Goal: Task Accomplishment & Management: Manage account settings

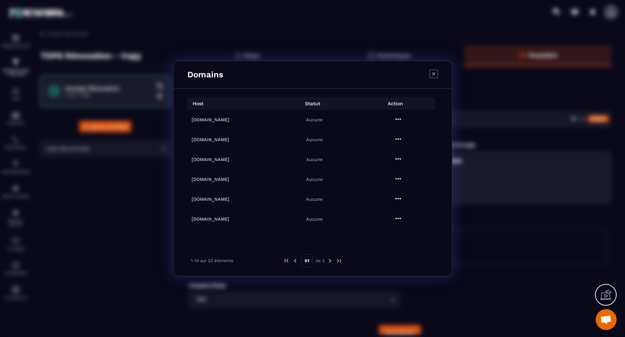
click at [396, 118] on icon "Modal window" at bounding box center [398, 119] width 8 height 8
click at [398, 136] on span "Settings" at bounding box center [397, 136] width 17 height 7
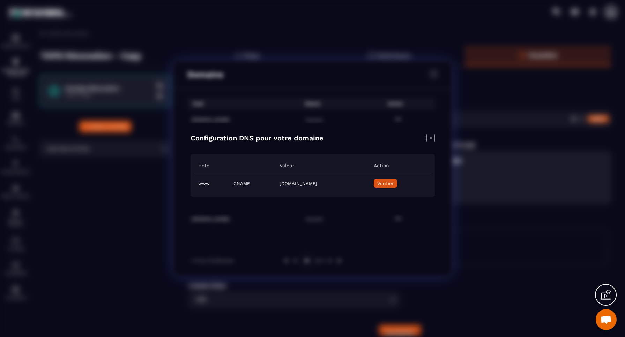
click at [393, 182] on span "Vérifier" at bounding box center [385, 183] width 16 height 5
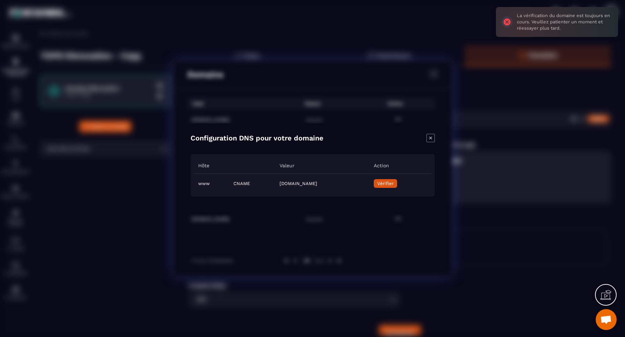
click at [430, 138] on icon "Close modal" at bounding box center [430, 137] width 3 height 3
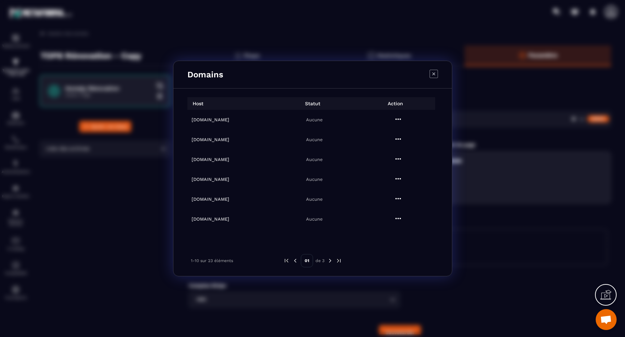
click at [396, 218] on icon "Modal window" at bounding box center [398, 218] width 6 height 1
click at [395, 238] on span "Settings" at bounding box center [397, 235] width 17 height 7
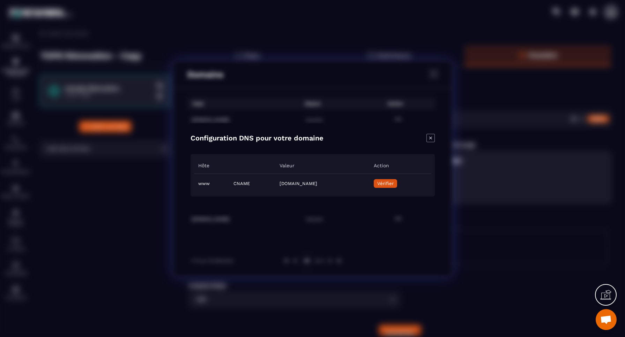
click at [393, 183] on span "Vérifier" at bounding box center [385, 183] width 16 height 5
click at [431, 138] on icon "Close modal" at bounding box center [430, 138] width 8 height 8
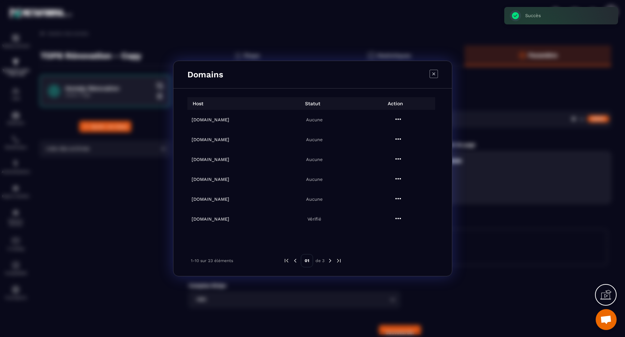
click at [398, 199] on icon "Modal window" at bounding box center [398, 198] width 6 height 1
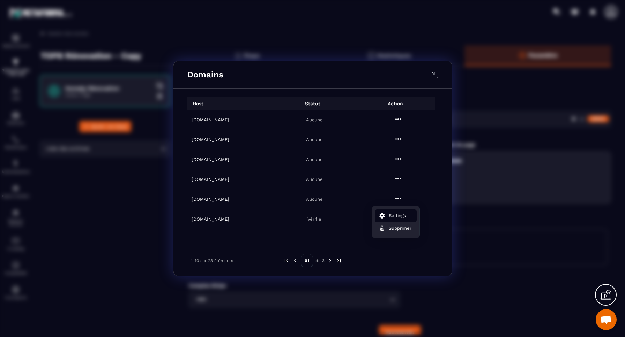
click at [394, 217] on span "Settings" at bounding box center [397, 215] width 17 height 7
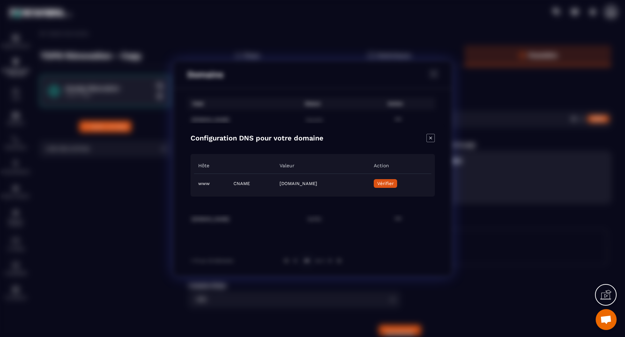
click at [393, 184] on span "Vérifier" at bounding box center [385, 183] width 16 height 5
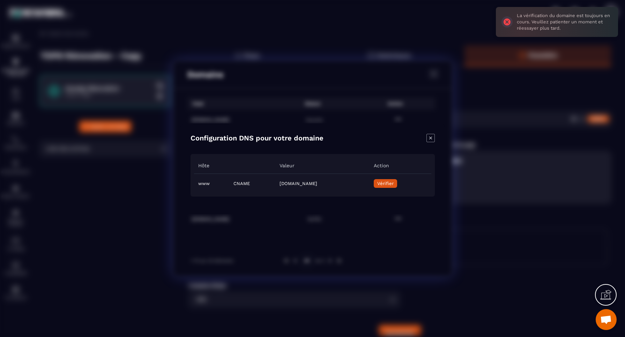
click at [429, 138] on icon "Close modal" at bounding box center [430, 138] width 8 height 8
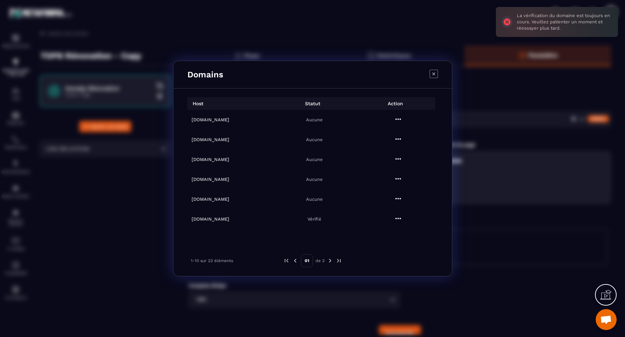
click at [396, 179] on icon "Modal window" at bounding box center [398, 178] width 6 height 1
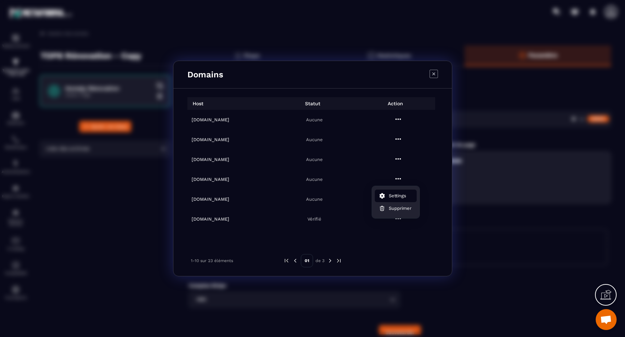
click at [397, 195] on span "Settings" at bounding box center [397, 196] width 17 height 7
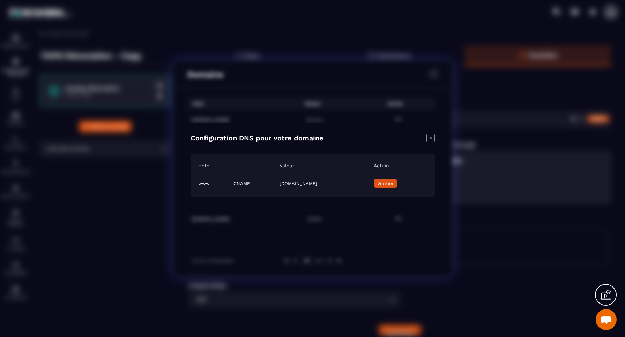
click at [393, 183] on span "Vérifier" at bounding box center [385, 183] width 16 height 5
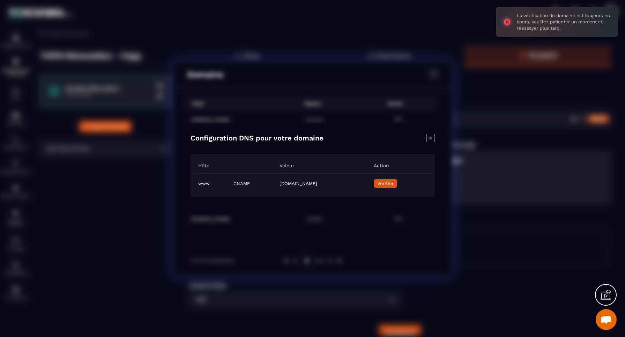
click at [430, 138] on icon "Close modal" at bounding box center [430, 137] width 3 height 3
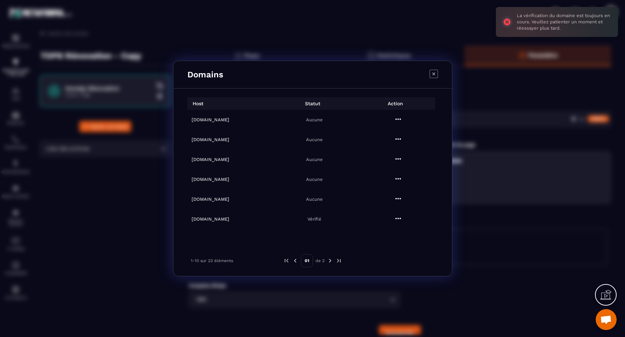
click at [396, 160] on icon "Modal window" at bounding box center [398, 159] width 8 height 8
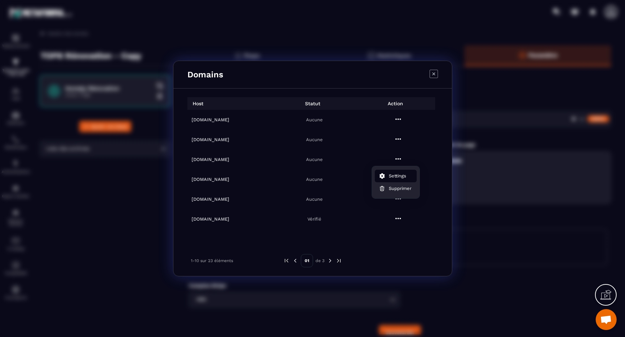
click at [395, 176] on span "Settings" at bounding box center [397, 176] width 17 height 7
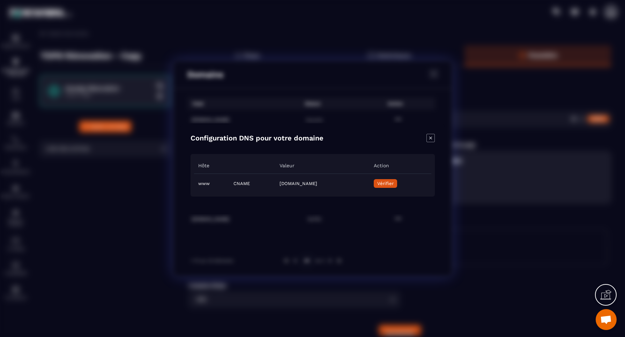
click at [393, 183] on span "Vérifier" at bounding box center [385, 183] width 16 height 5
click at [429, 138] on icon "Close modal" at bounding box center [430, 138] width 8 height 8
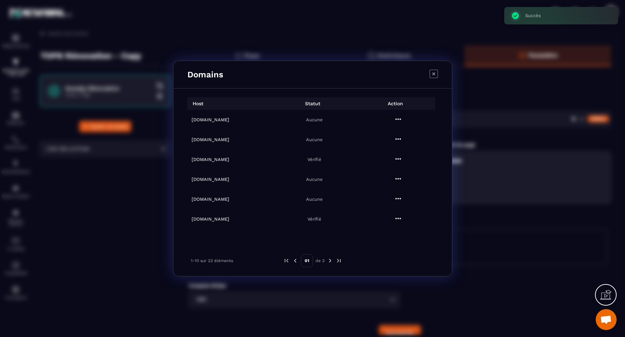
click at [397, 138] on icon "Modal window" at bounding box center [398, 139] width 8 height 8
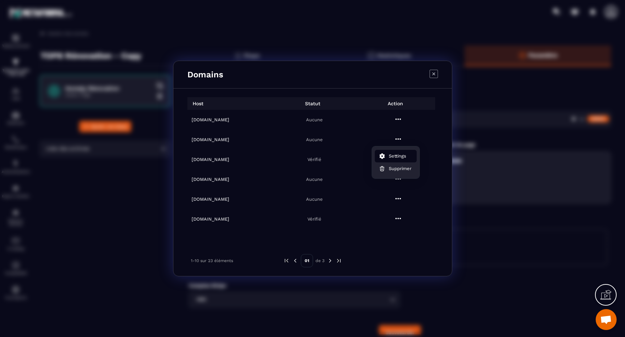
click at [397, 157] on span "Settings" at bounding box center [397, 156] width 17 height 7
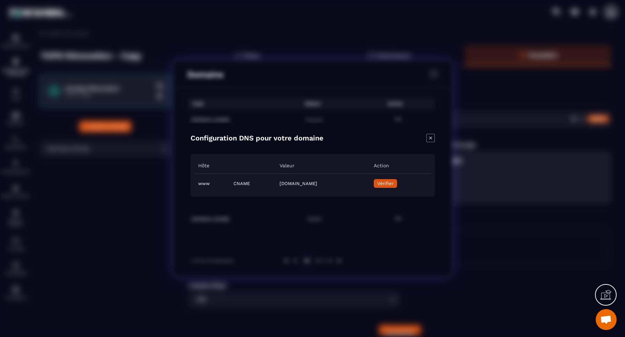
click at [393, 183] on span "Vérifier" at bounding box center [385, 183] width 16 height 5
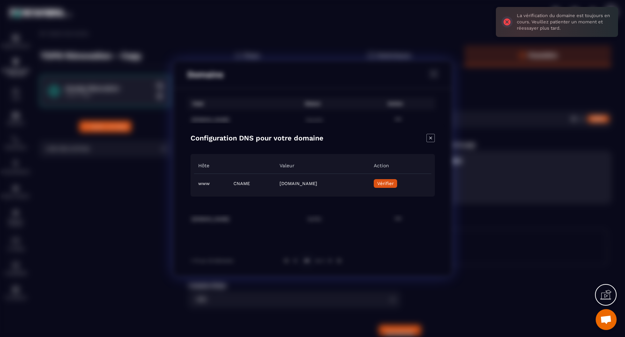
click at [429, 138] on icon "Close modal" at bounding box center [430, 138] width 8 height 8
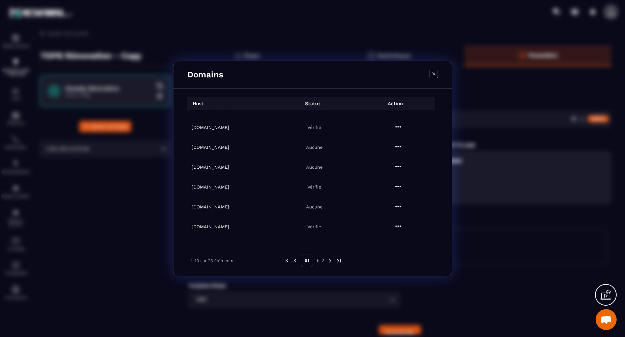
scroll to position [33, 0]
click at [394, 205] on icon "Modal window" at bounding box center [398, 206] width 8 height 8
click at [394, 221] on span "Settings" at bounding box center [397, 222] width 17 height 7
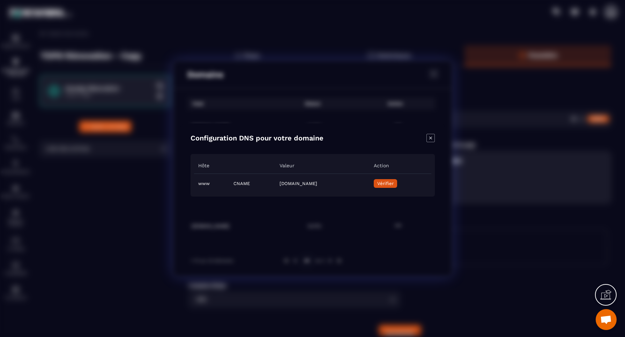
click at [393, 183] on span "Vérifier" at bounding box center [385, 183] width 16 height 5
click at [430, 137] on icon "Close modal" at bounding box center [430, 137] width 3 height 3
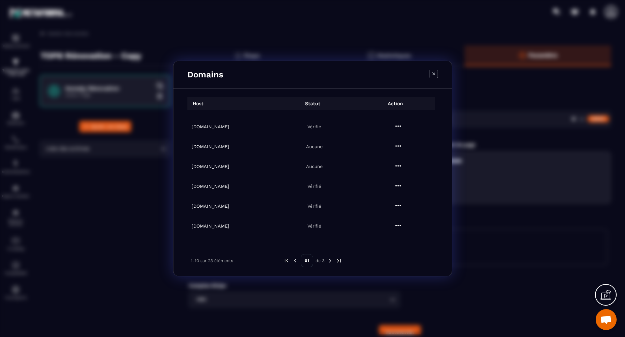
scroll to position [30, 0]
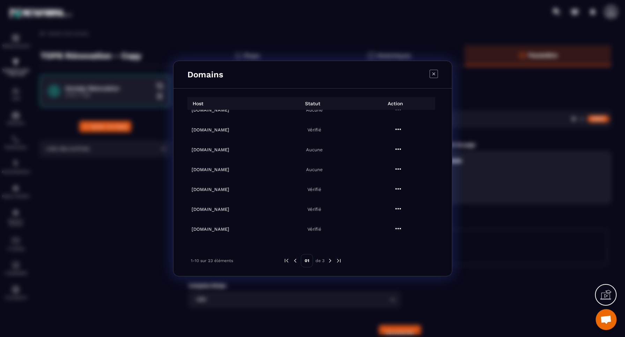
click at [397, 170] on icon "Modal window" at bounding box center [398, 169] width 8 height 8
click at [396, 187] on span "Settings" at bounding box center [397, 186] width 17 height 7
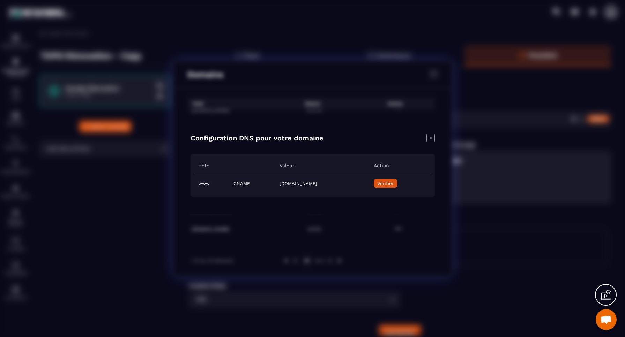
click at [393, 182] on span "Vérifier" at bounding box center [385, 183] width 16 height 5
click at [430, 137] on icon "Close modal" at bounding box center [430, 138] width 8 height 8
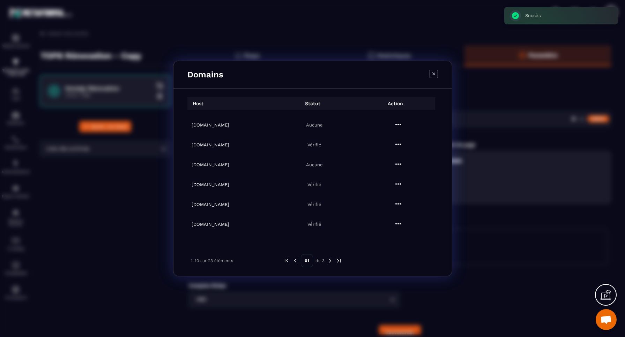
scroll to position [14, 0]
click at [398, 165] on icon "Modal window" at bounding box center [398, 164] width 6 height 1
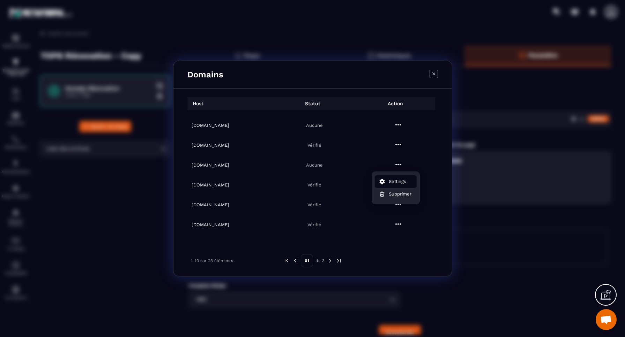
click at [397, 180] on span "Settings" at bounding box center [397, 181] width 17 height 7
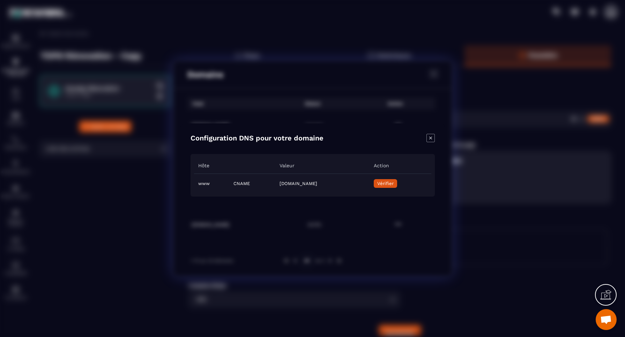
click at [393, 183] on span "Vérifier" at bounding box center [385, 183] width 16 height 5
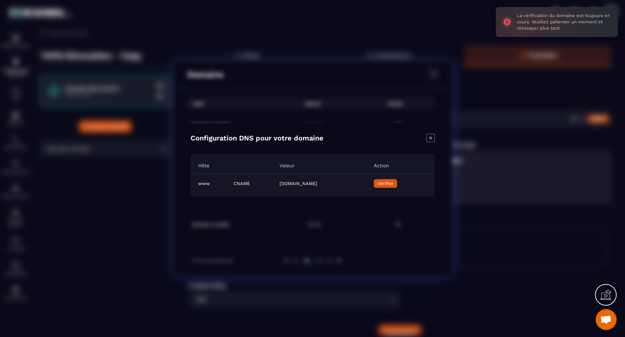
click at [431, 137] on icon "Close modal" at bounding box center [430, 138] width 8 height 8
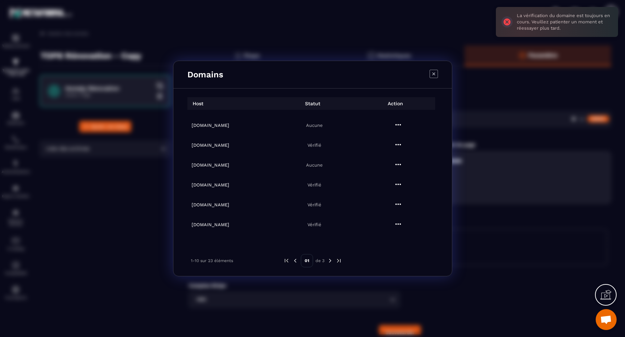
click at [606, 320] on span "Ouvrir le chat" at bounding box center [606, 321] width 12 height 10
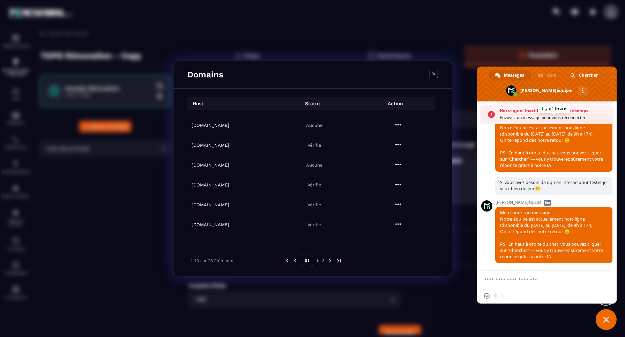
scroll to position [4481, 0]
